Goal: Check status: Check status

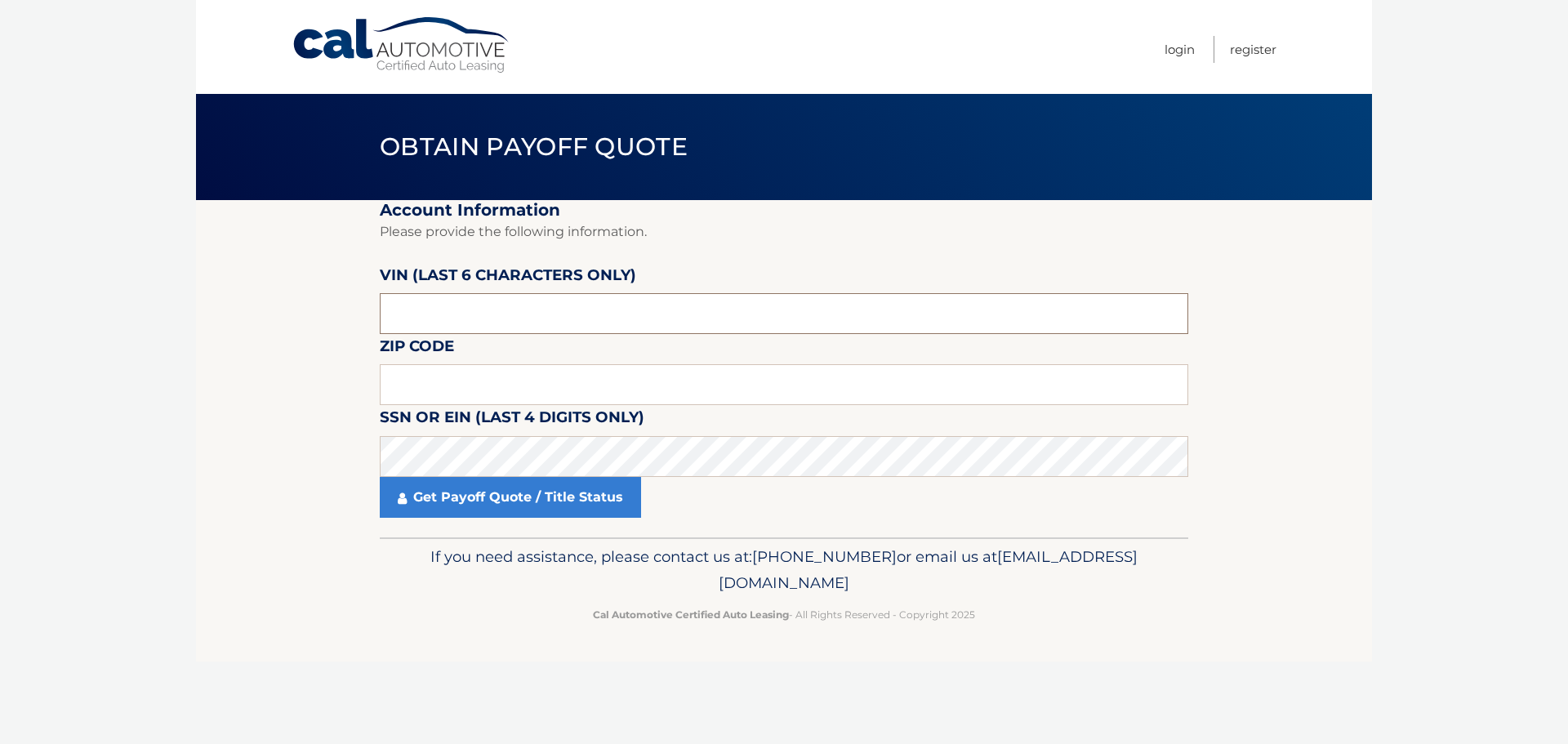
click at [428, 297] on input "text" at bounding box center [784, 313] width 809 height 41
click at [430, 298] on input "text" at bounding box center [784, 313] width 809 height 41
paste input "N91138"
type input "N91138"
type input "07871"
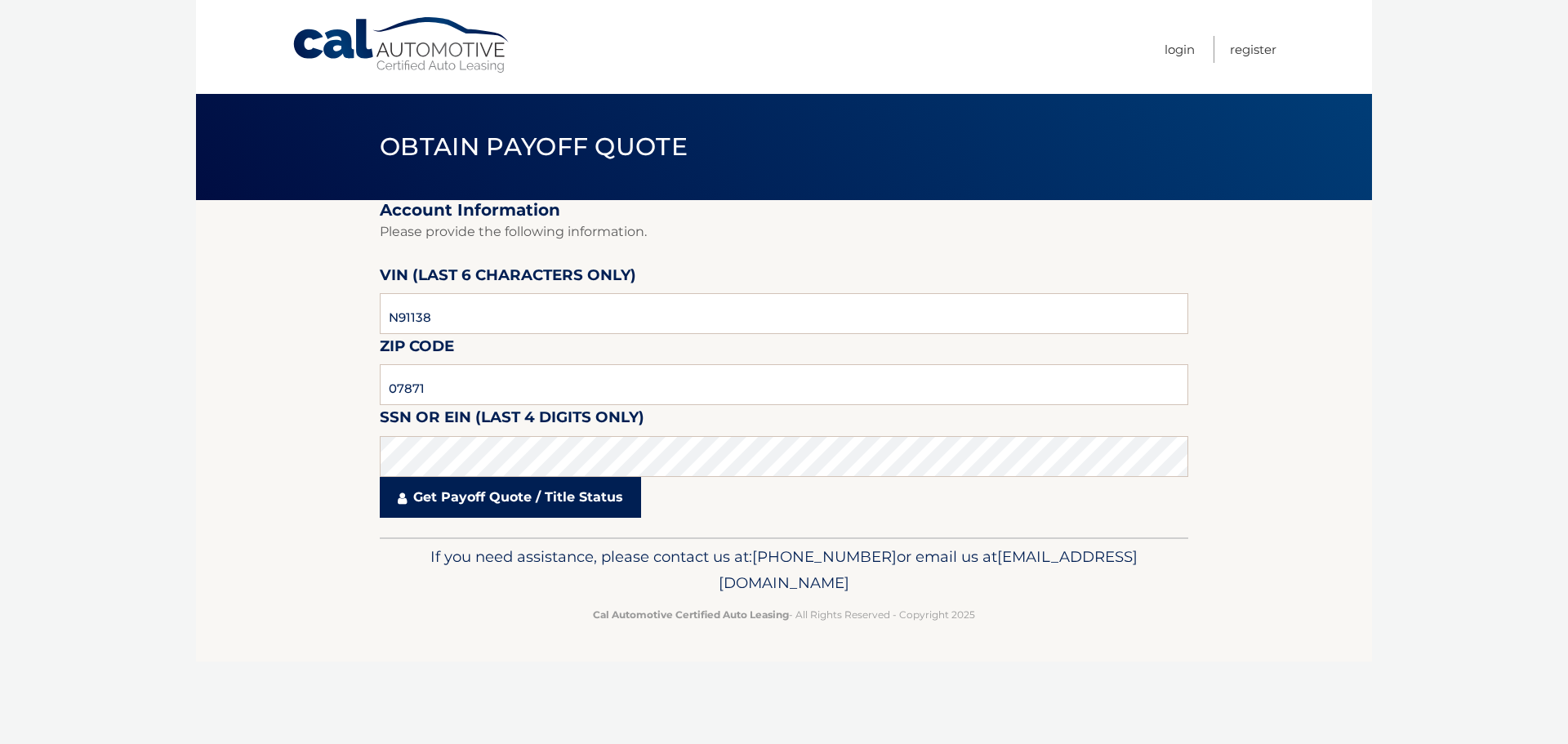
click at [538, 499] on link "Get Payoff Quote / Title Status" at bounding box center [510, 497] width 261 height 41
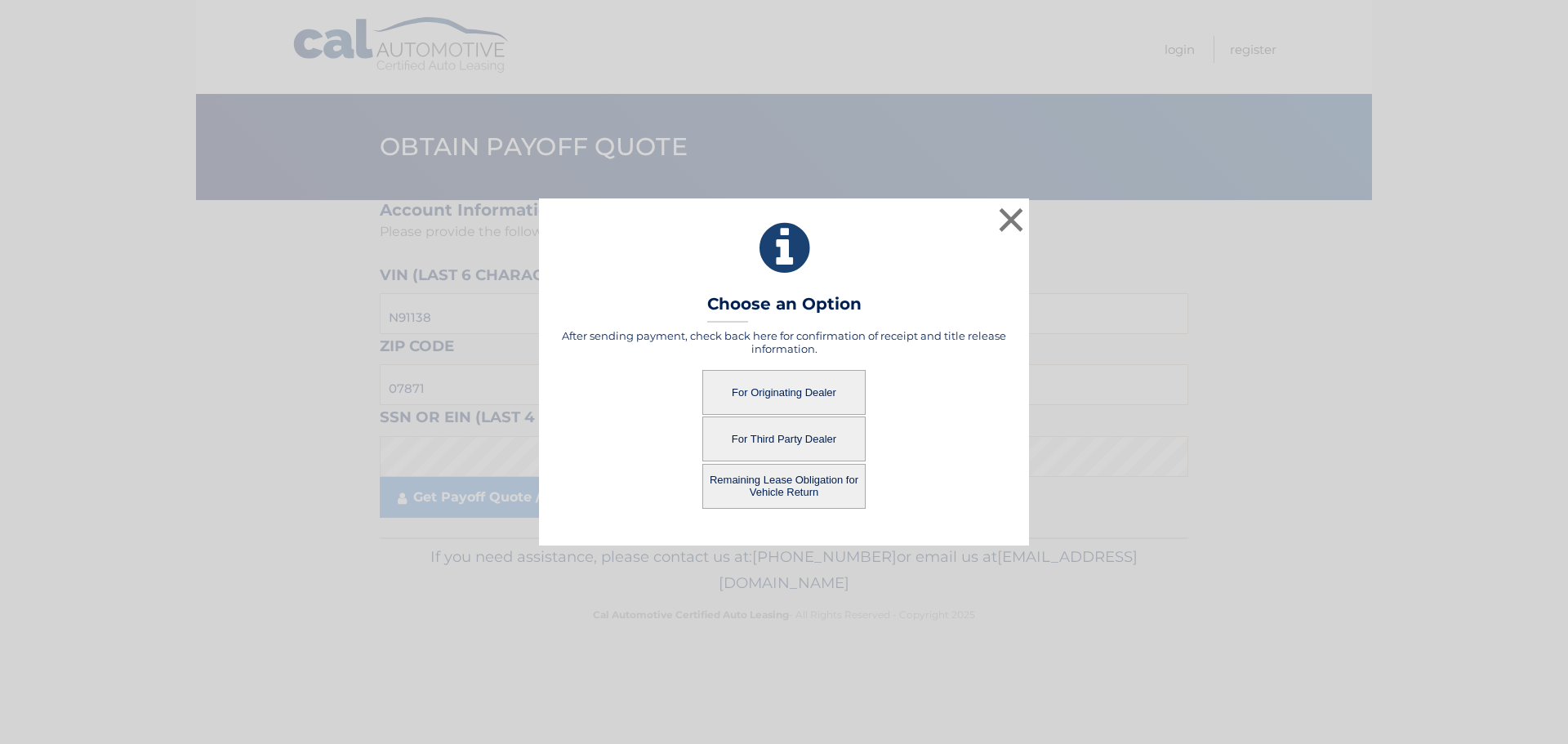
click at [792, 378] on button "For Originating Dealer" at bounding box center [783, 392] width 163 height 45
click at [790, 383] on button "For Originating Dealer" at bounding box center [783, 392] width 163 height 45
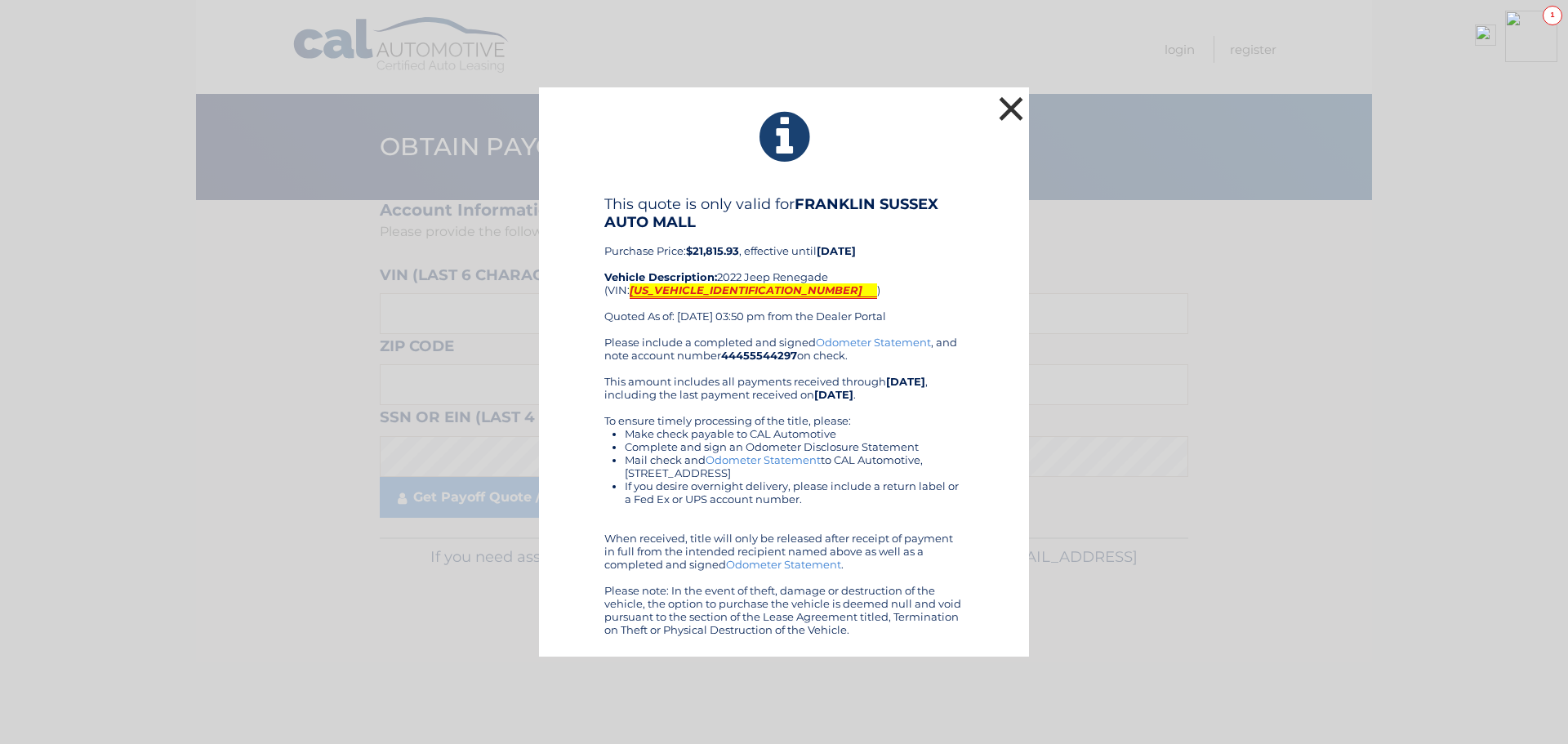
click at [1001, 109] on button "×" at bounding box center [1010, 108] width 32 height 32
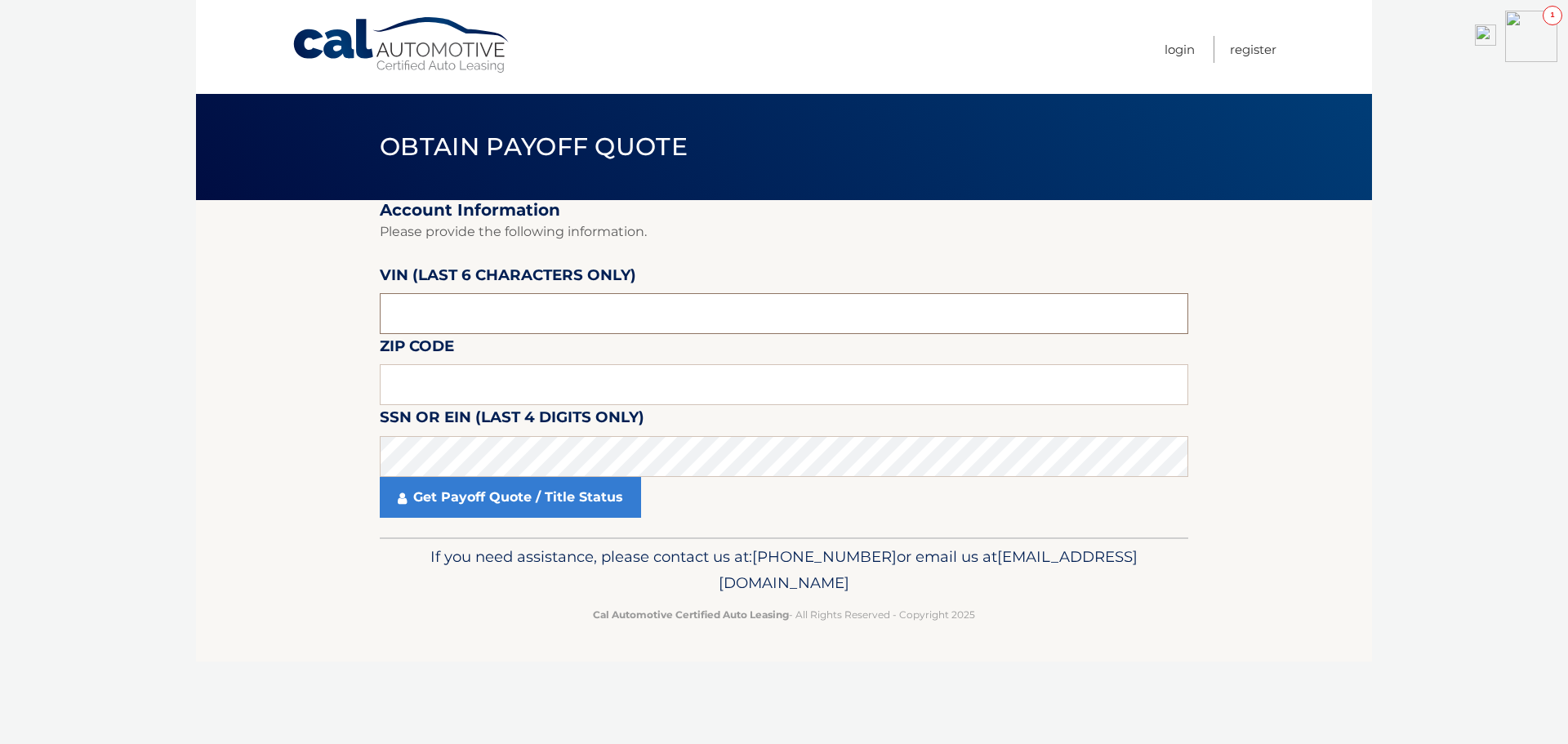
click at [434, 309] on input "text" at bounding box center [784, 313] width 809 height 41
paste input "N91138"
type input "N91138"
type input "07871"
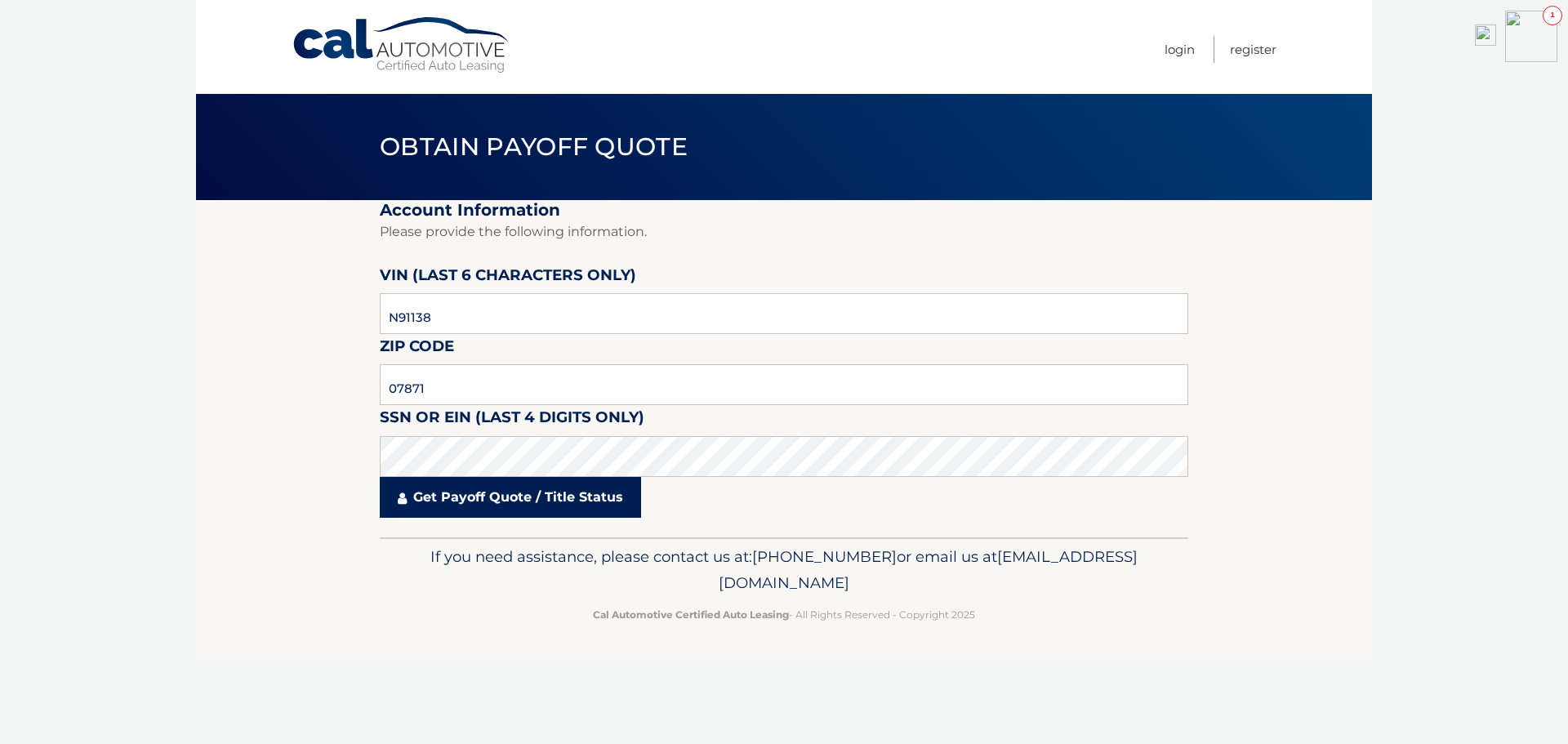
click at [443, 515] on link "Get Payoff Quote / Title Status" at bounding box center [510, 497] width 261 height 41
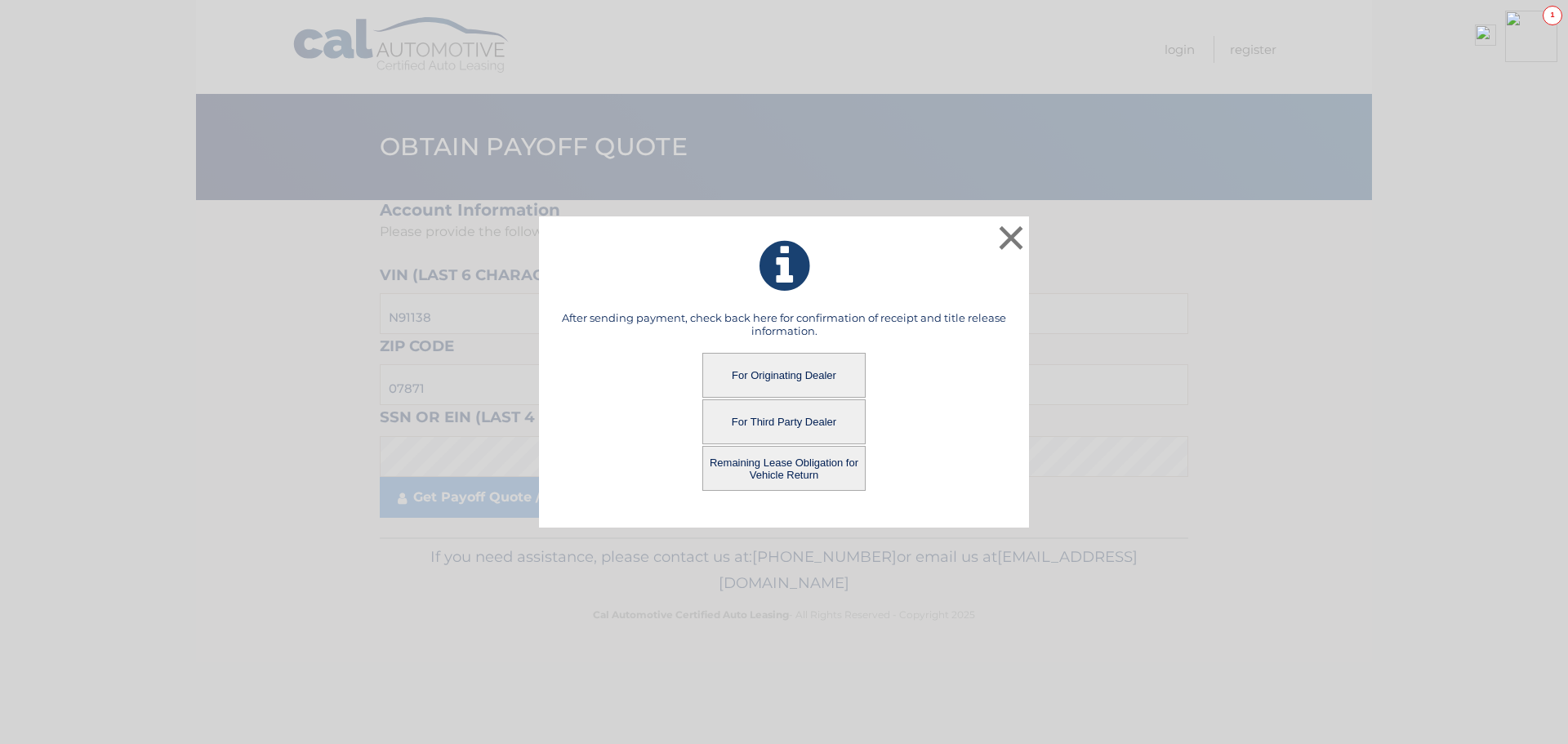
click at [739, 462] on button "Remaining Lease Obligation for Vehicle Return" at bounding box center [783, 468] width 163 height 45
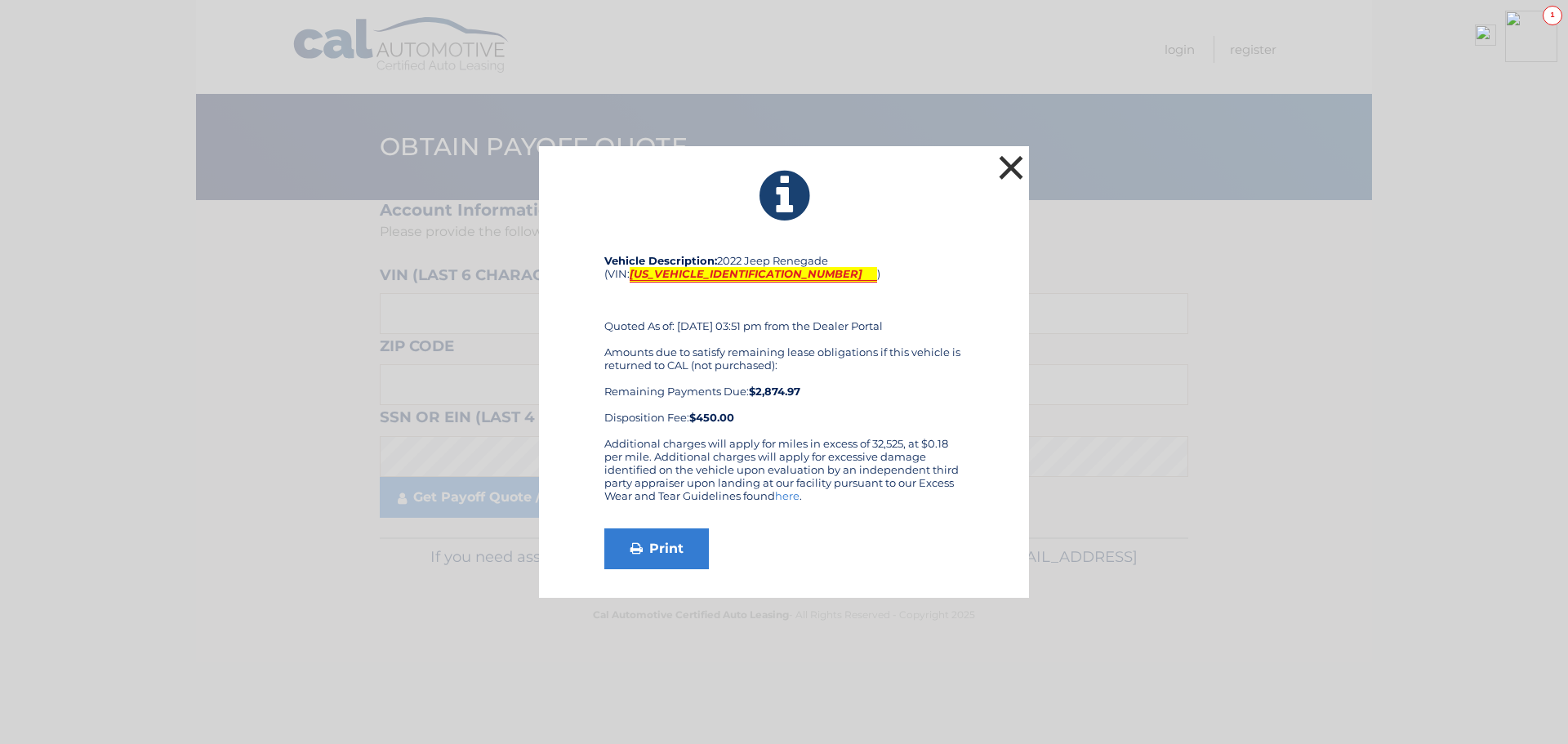
click at [997, 169] on button "×" at bounding box center [1010, 167] width 32 height 32
